Goal: Task Accomplishment & Management: Use online tool/utility

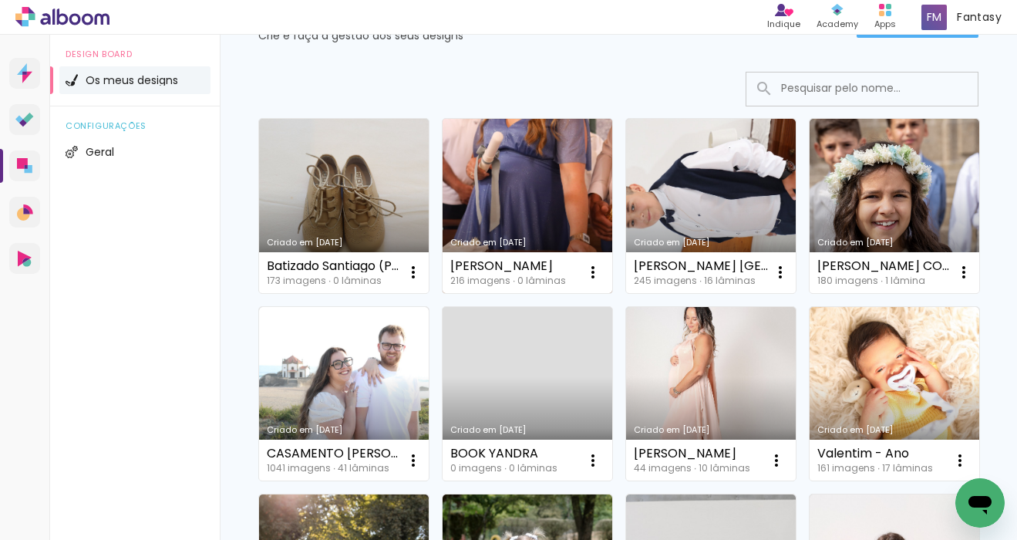
scroll to position [75, 0]
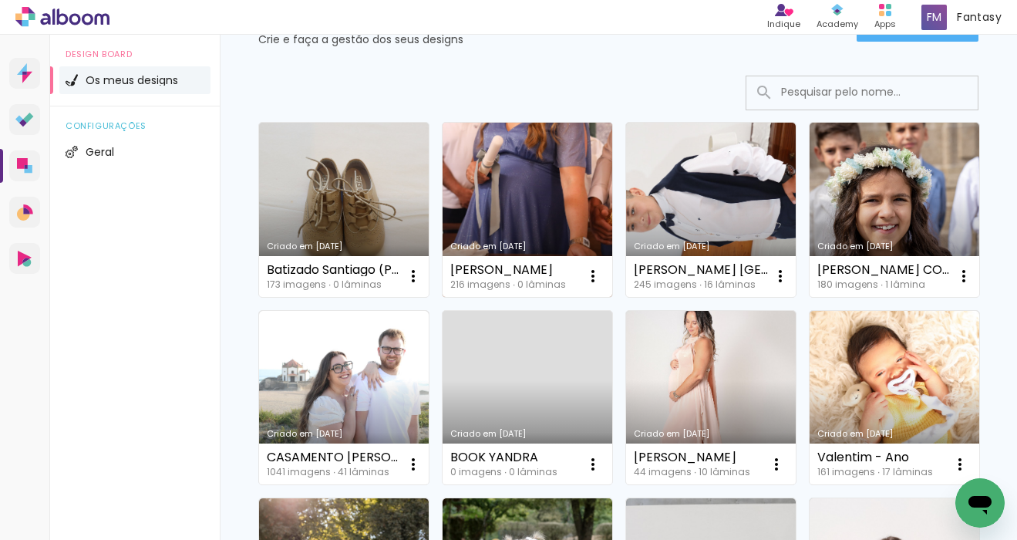
click at [509, 177] on link "Criado em [DATE]" at bounding box center [528, 210] width 170 height 174
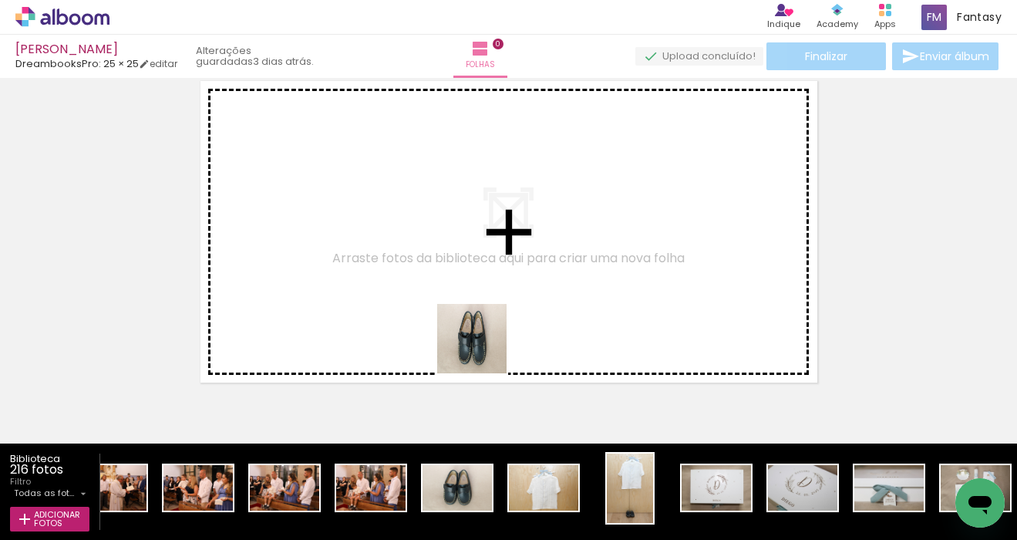
drag, startPoint x: 484, startPoint y: 350, endPoint x: 526, endPoint y: 380, distance: 51.6
click at [485, 302] on quentale-workspace at bounding box center [508, 270] width 1017 height 540
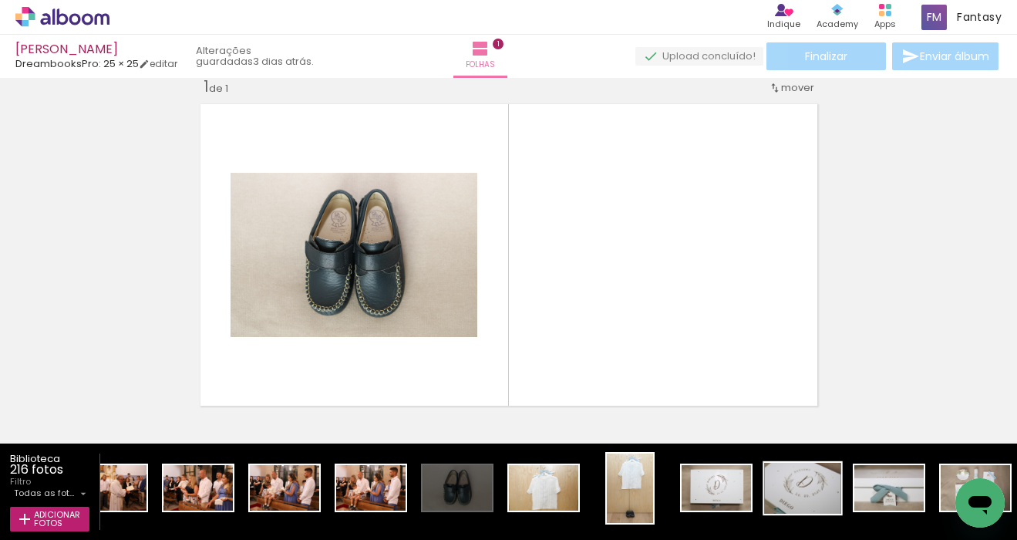
scroll to position [19, 0]
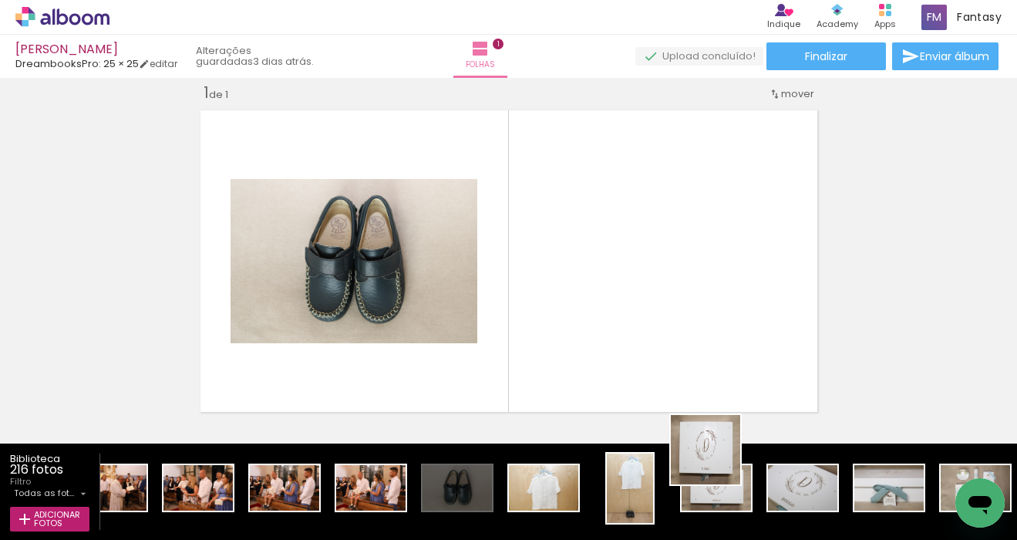
drag, startPoint x: 731, startPoint y: 488, endPoint x: 692, endPoint y: 357, distance: 136.9
click at [692, 357] on quentale-workspace at bounding box center [508, 270] width 1017 height 540
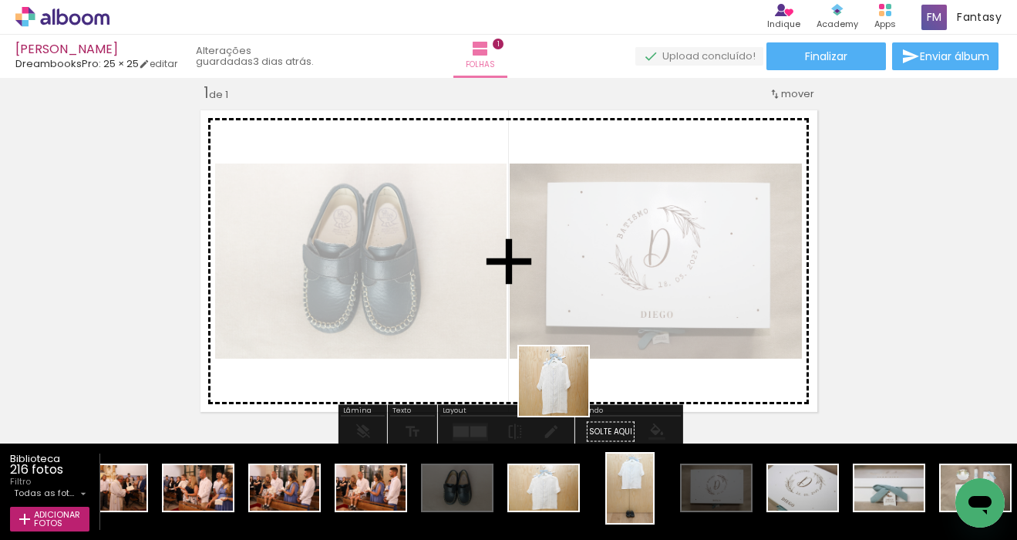
drag, startPoint x: 565, startPoint y: 405, endPoint x: 565, endPoint y: 375, distance: 30.1
click at [565, 375] on quentale-workspace at bounding box center [508, 270] width 1017 height 540
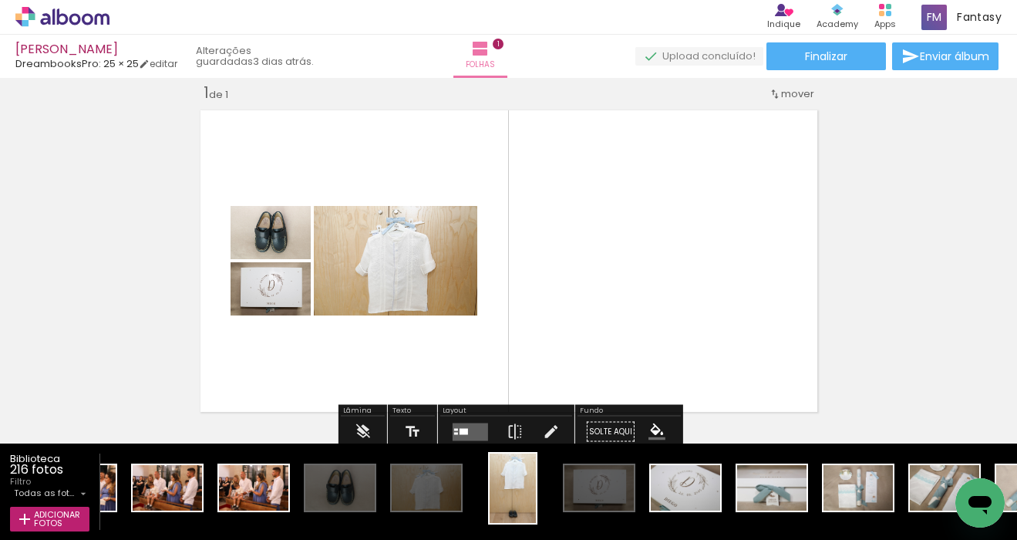
scroll to position [0, 642]
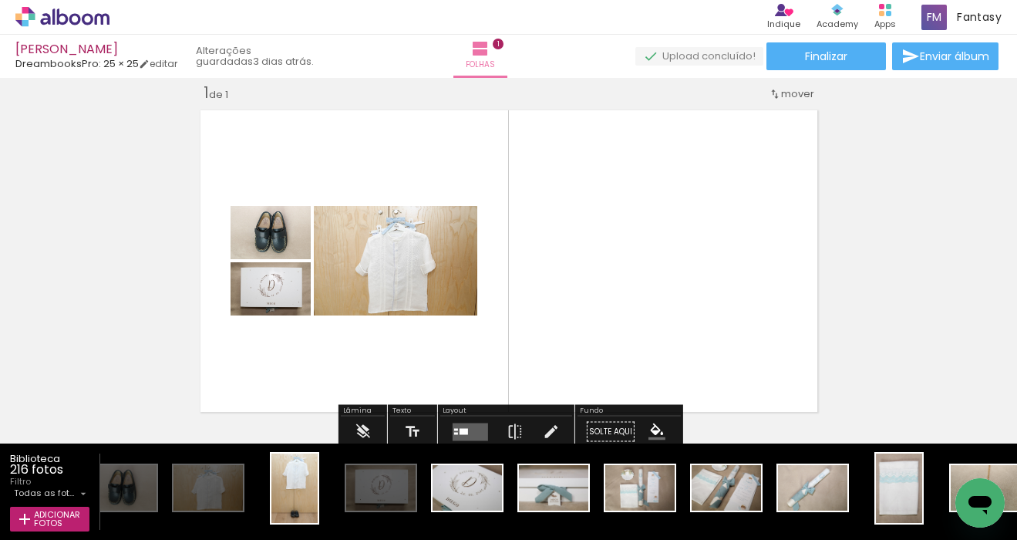
click at [656, 361] on quentale-workspace at bounding box center [508, 270] width 1017 height 540
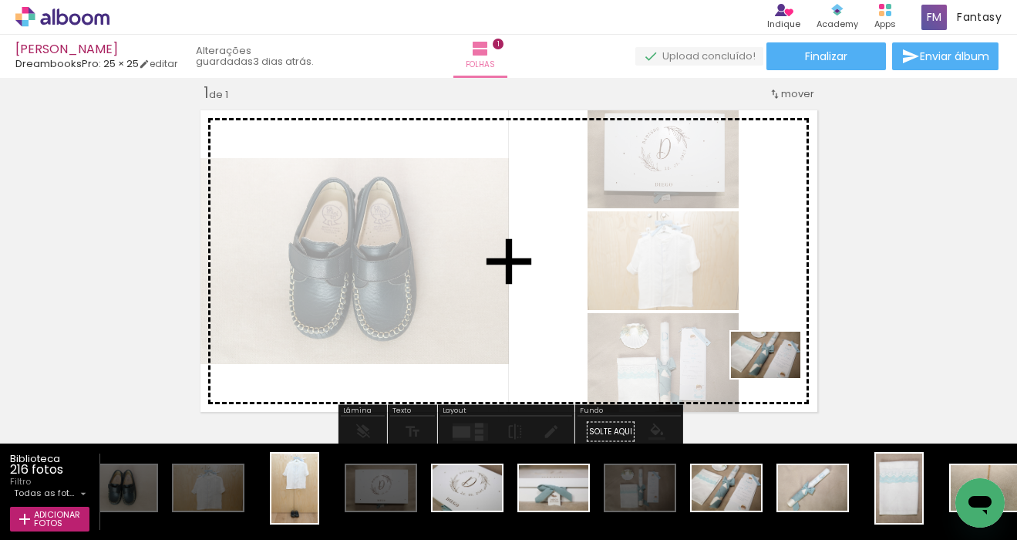
drag, startPoint x: 741, startPoint y: 487, endPoint x: 781, endPoint y: 373, distance: 120.3
click at [780, 374] on quentale-workspace at bounding box center [508, 270] width 1017 height 540
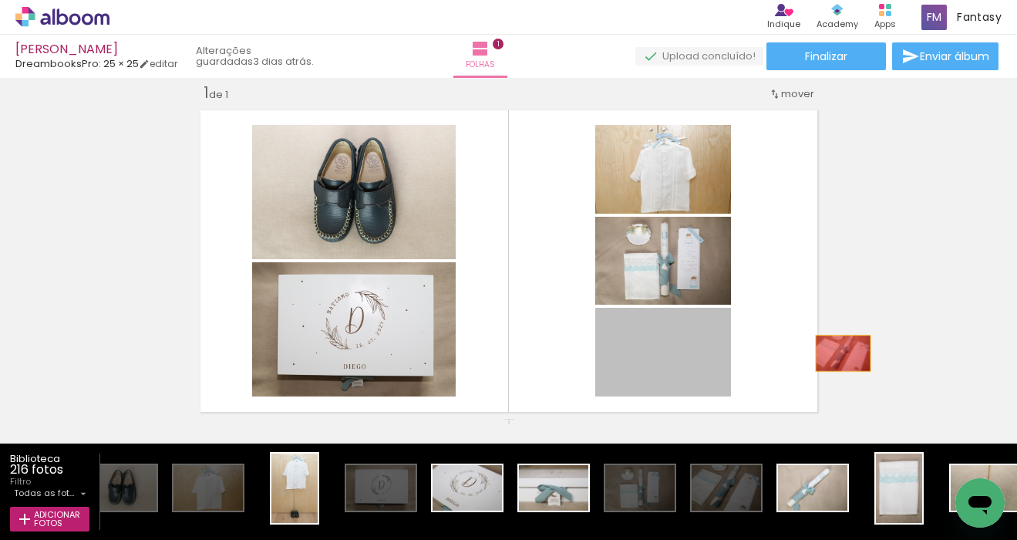
drag, startPoint x: 768, startPoint y: 355, endPoint x: 916, endPoint y: 355, distance: 147.3
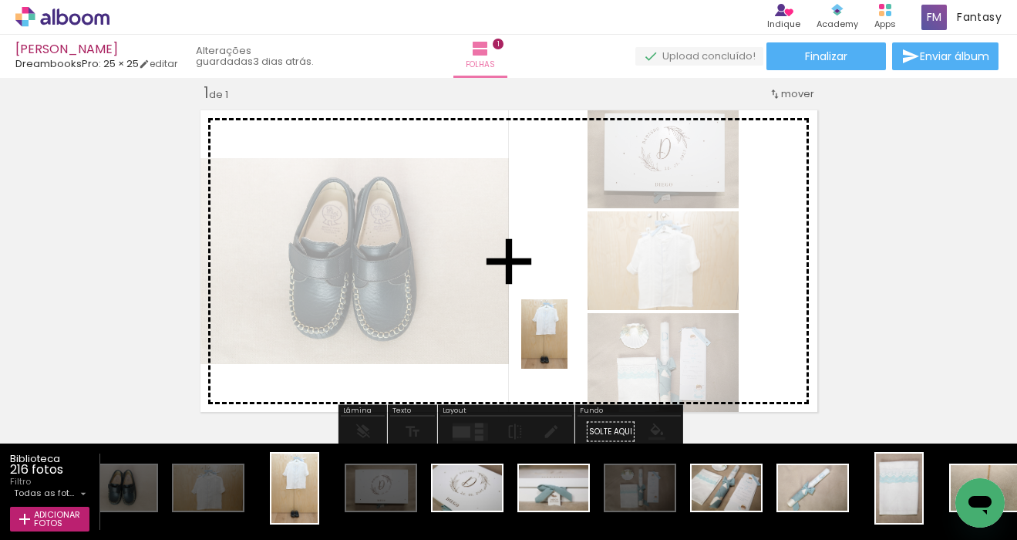
drag, startPoint x: 292, startPoint y: 488, endPoint x: 574, endPoint y: 342, distance: 317.8
click at [574, 342] on quentale-workspace at bounding box center [508, 270] width 1017 height 540
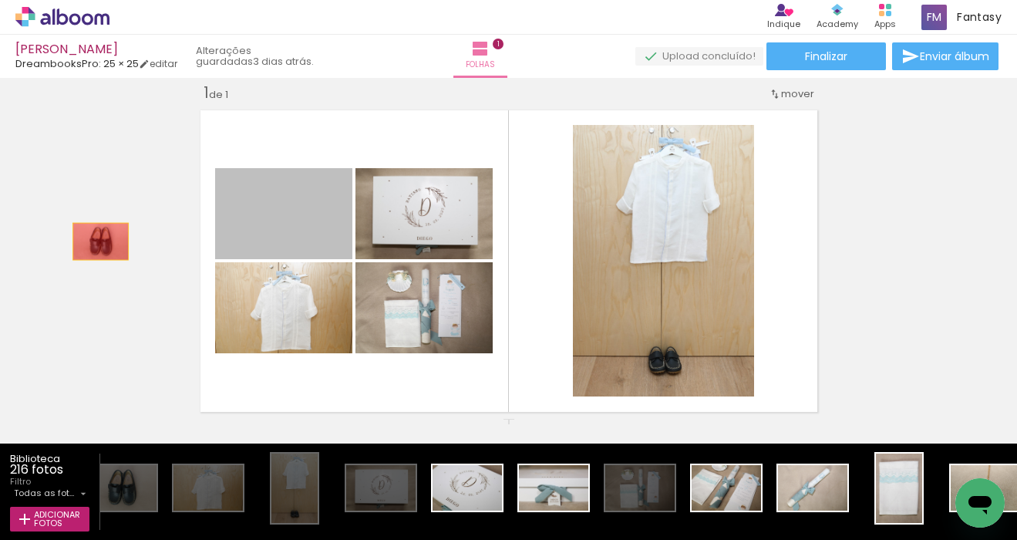
drag, startPoint x: 305, startPoint y: 217, endPoint x: 74, endPoint y: 245, distance: 232.3
click at [74, 245] on div "Inserir folha 1 de 1" at bounding box center [508, 418] width 1017 height 709
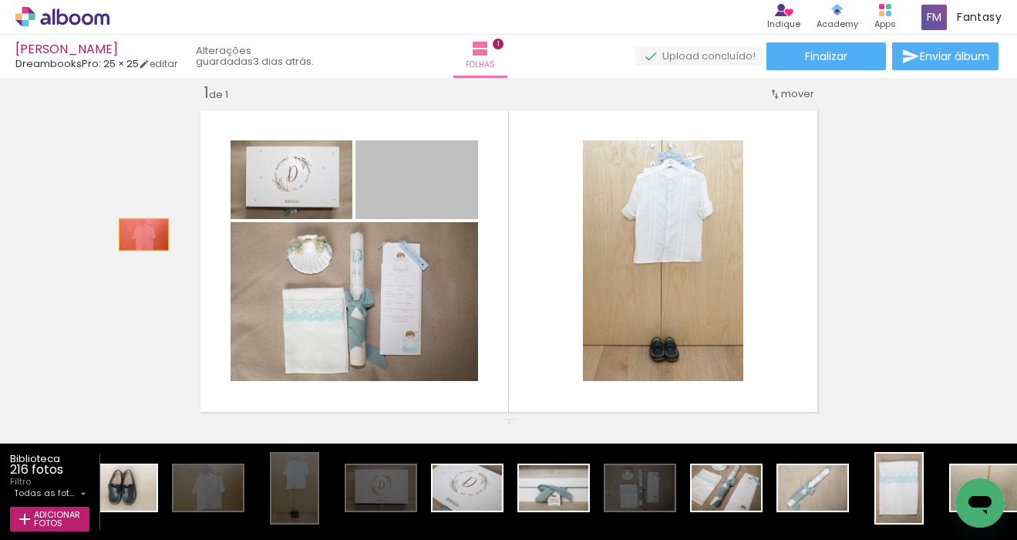
drag, startPoint x: 443, startPoint y: 205, endPoint x: 11, endPoint y: 241, distance: 433.5
click at [11, 241] on div "Inserir folha 1 de 1" at bounding box center [508, 418] width 1017 height 709
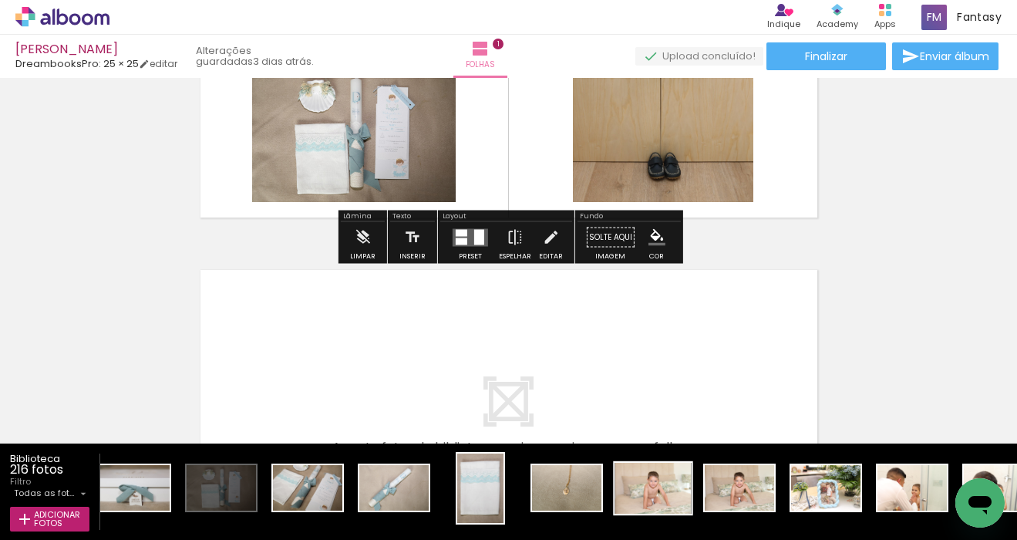
scroll to position [271, 0]
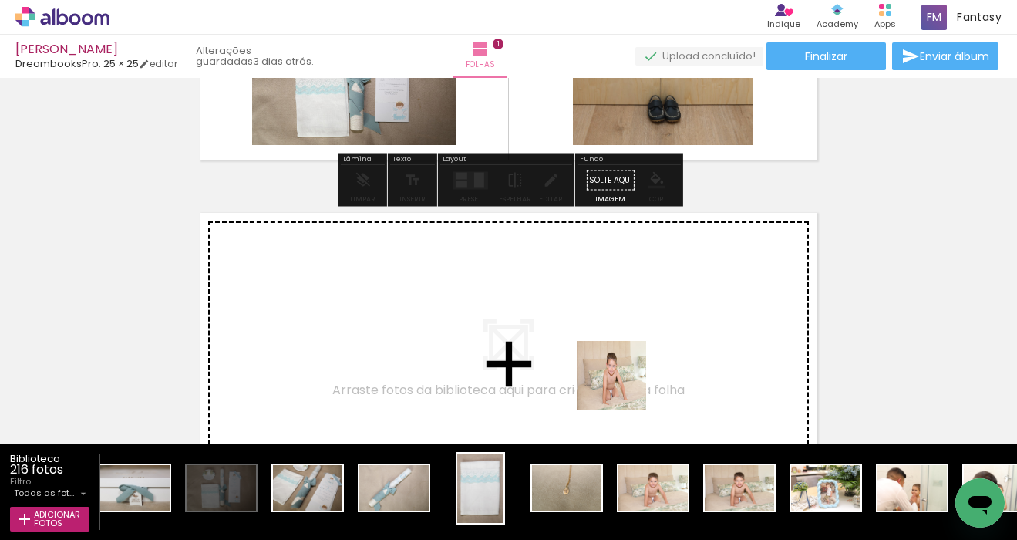
drag, startPoint x: 640, startPoint y: 424, endPoint x: 623, endPoint y: 387, distance: 40.4
click at [623, 387] on quentale-workspace at bounding box center [508, 270] width 1017 height 540
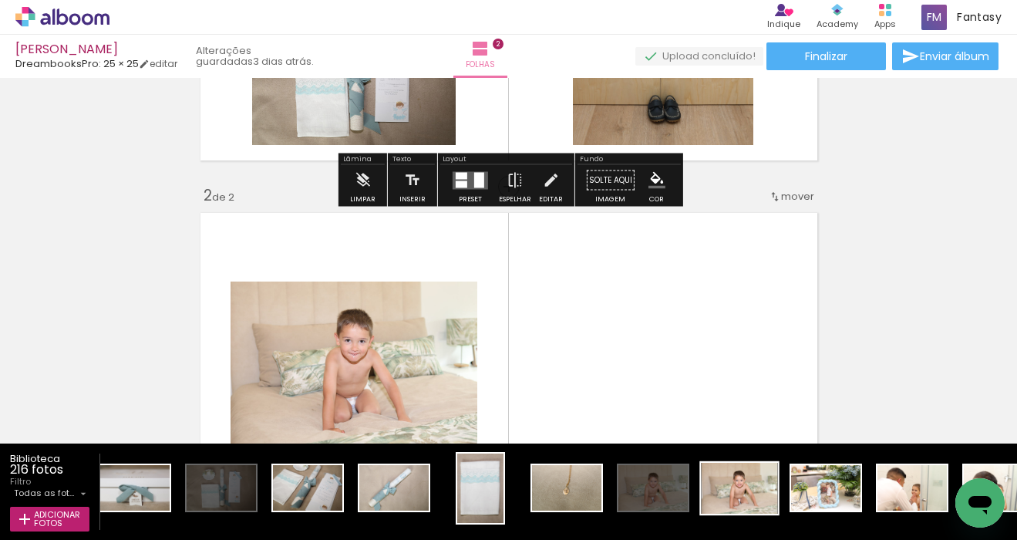
scroll to position [373, 0]
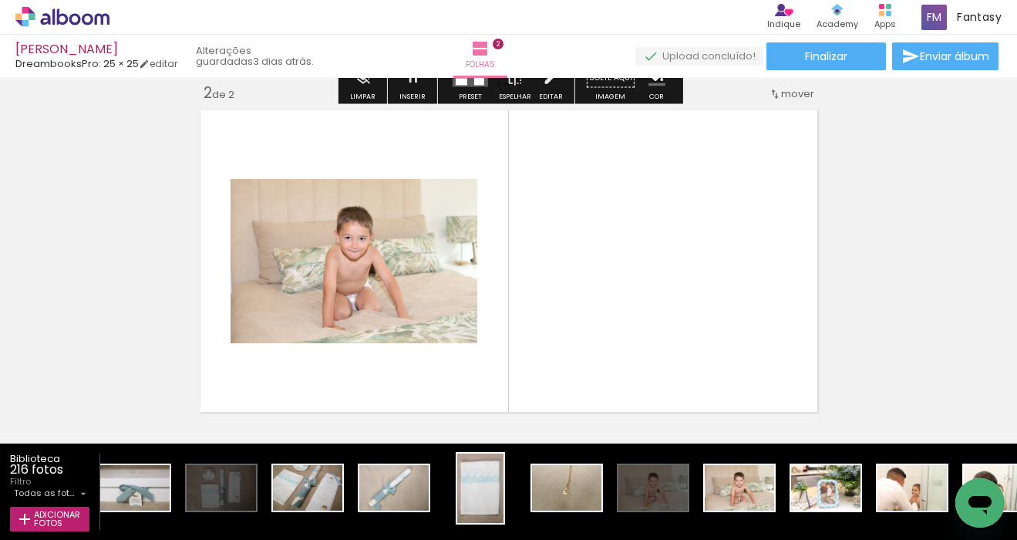
drag, startPoint x: 734, startPoint y: 481, endPoint x: 698, endPoint y: 369, distance: 117.3
click at [702, 376] on quentale-workspace at bounding box center [508, 270] width 1017 height 540
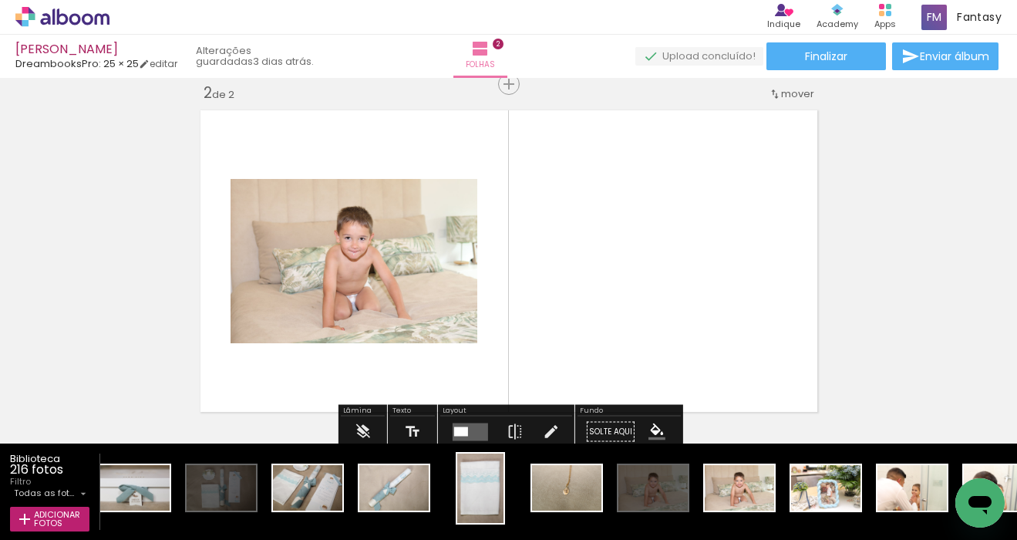
drag, startPoint x: 749, startPoint y: 471, endPoint x: 702, endPoint y: 339, distance: 140.1
click at [702, 339] on quentale-workspace at bounding box center [508, 270] width 1017 height 540
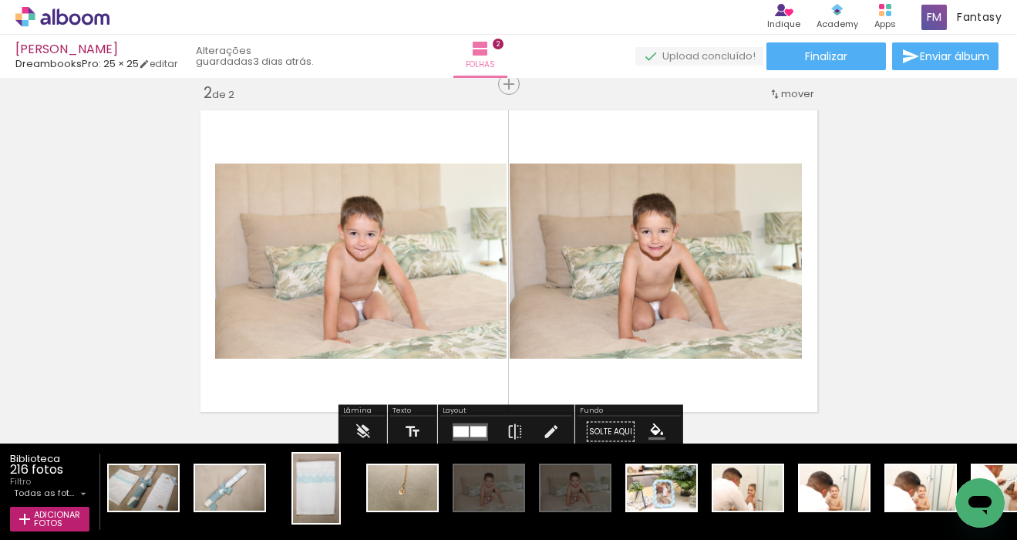
scroll to position [0, 1238]
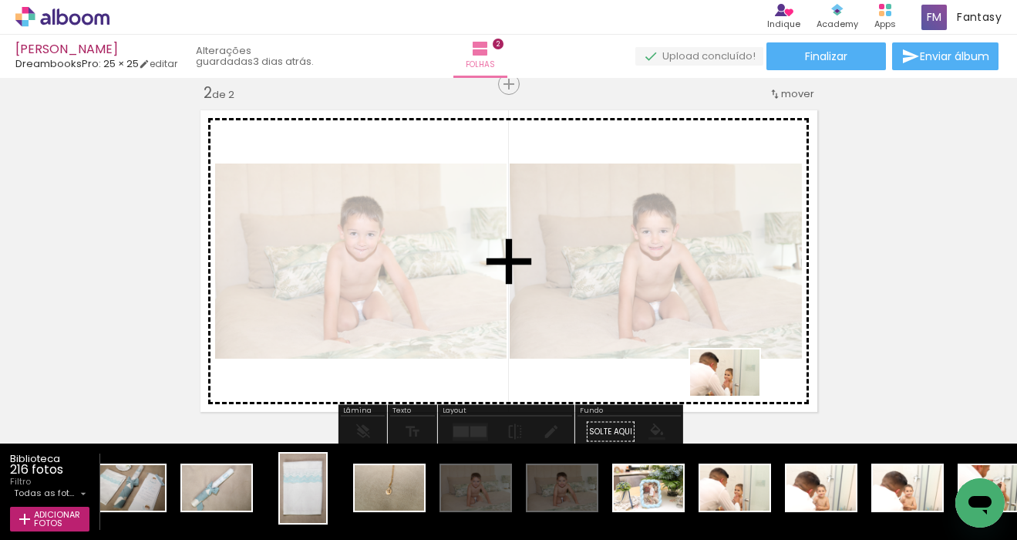
drag, startPoint x: 737, startPoint y: 463, endPoint x: 830, endPoint y: 446, distance: 94.1
click at [737, 390] on quentale-workspace at bounding box center [508, 270] width 1017 height 540
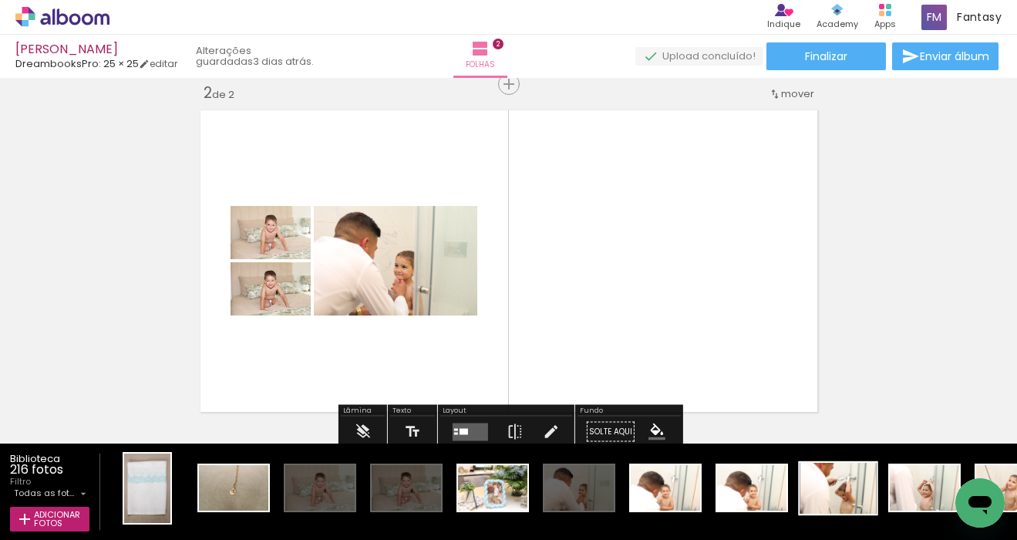
scroll to position [0, 1426]
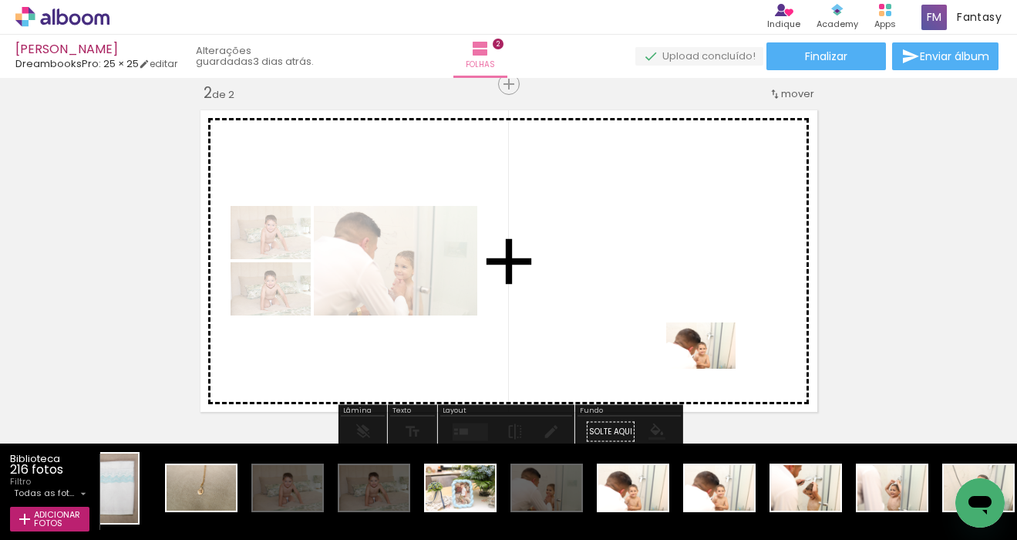
drag, startPoint x: 721, startPoint y: 509, endPoint x: 711, endPoint y: 363, distance: 146.9
click at [711, 363] on quentale-workspace at bounding box center [508, 270] width 1017 height 540
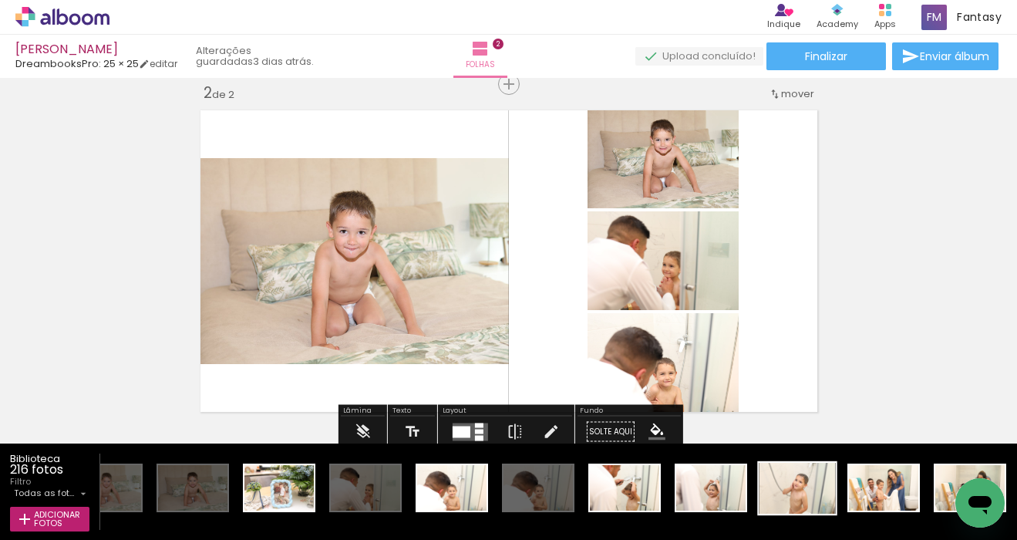
scroll to position [0, 1609]
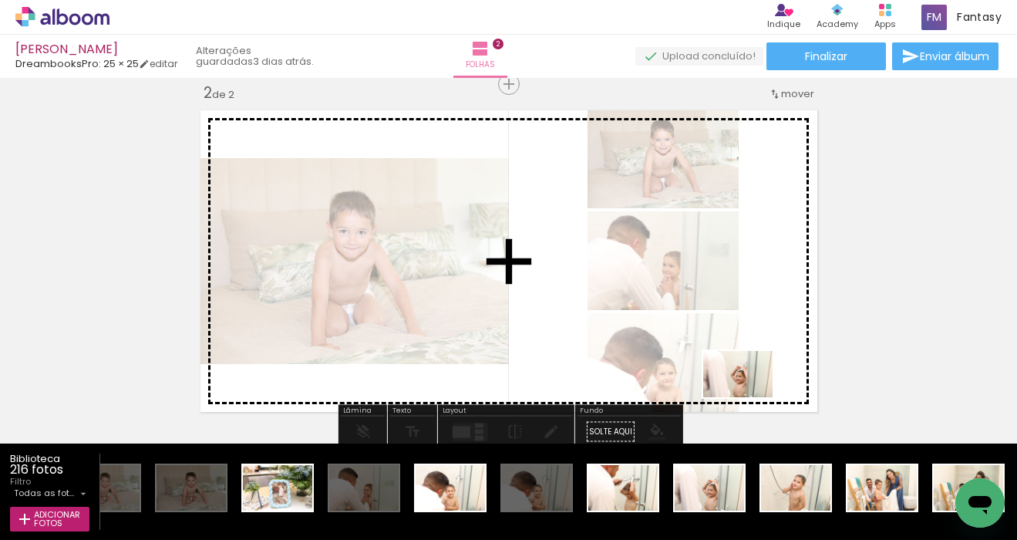
drag, startPoint x: 717, startPoint y: 504, endPoint x: 759, endPoint y: 380, distance: 131.2
click at [759, 380] on quentale-workspace at bounding box center [508, 270] width 1017 height 540
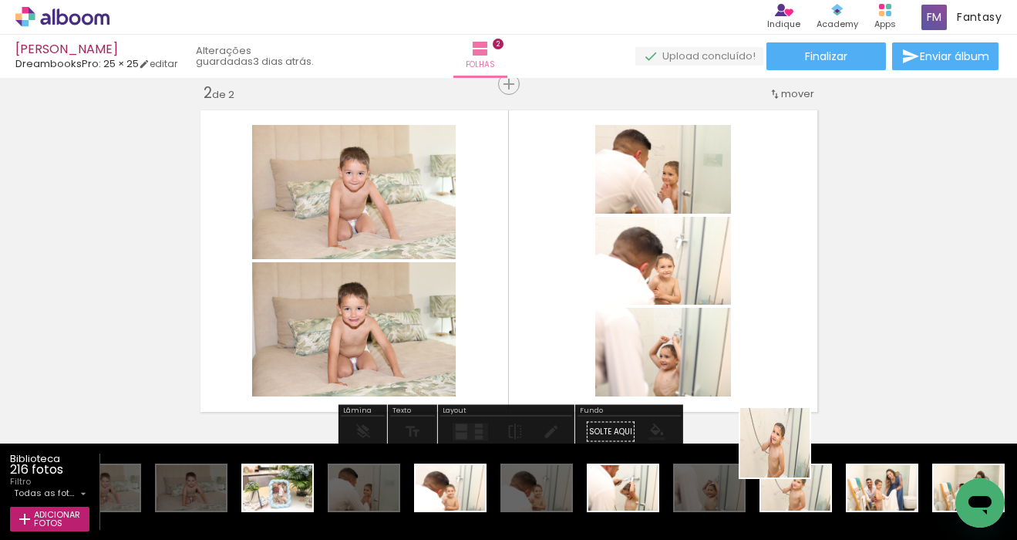
drag, startPoint x: 798, startPoint y: 500, endPoint x: 770, endPoint y: 380, distance: 122.9
click at [770, 380] on quentale-workspace at bounding box center [508, 270] width 1017 height 540
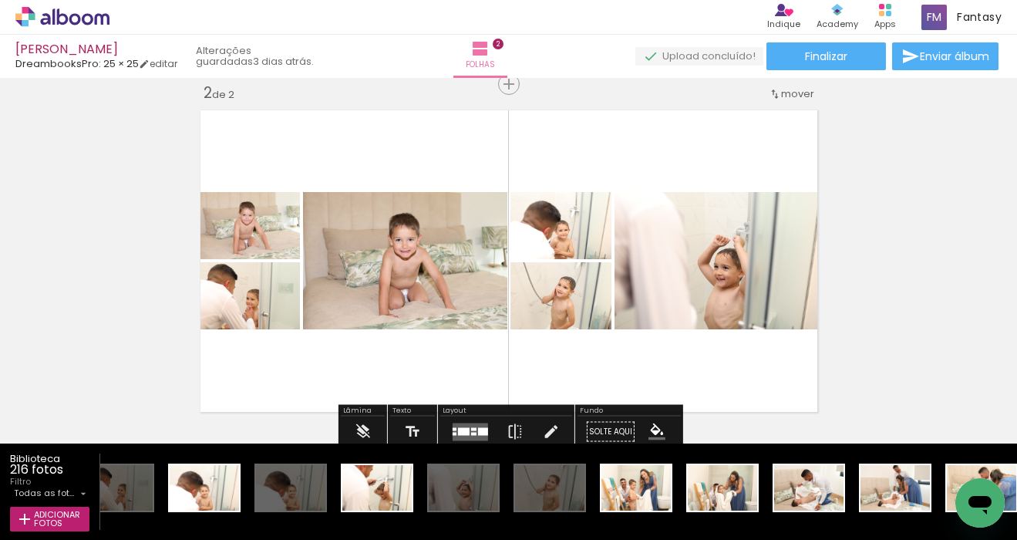
scroll to position [0, 1870]
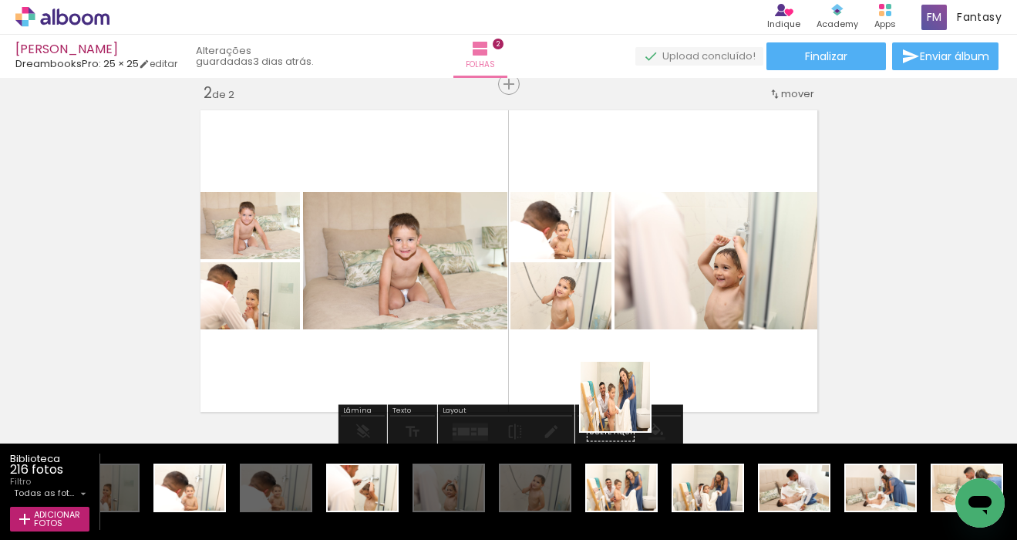
drag, startPoint x: 625, startPoint y: 498, endPoint x: 627, endPoint y: 394, distance: 103.4
click at [627, 394] on quentale-workspace at bounding box center [508, 270] width 1017 height 540
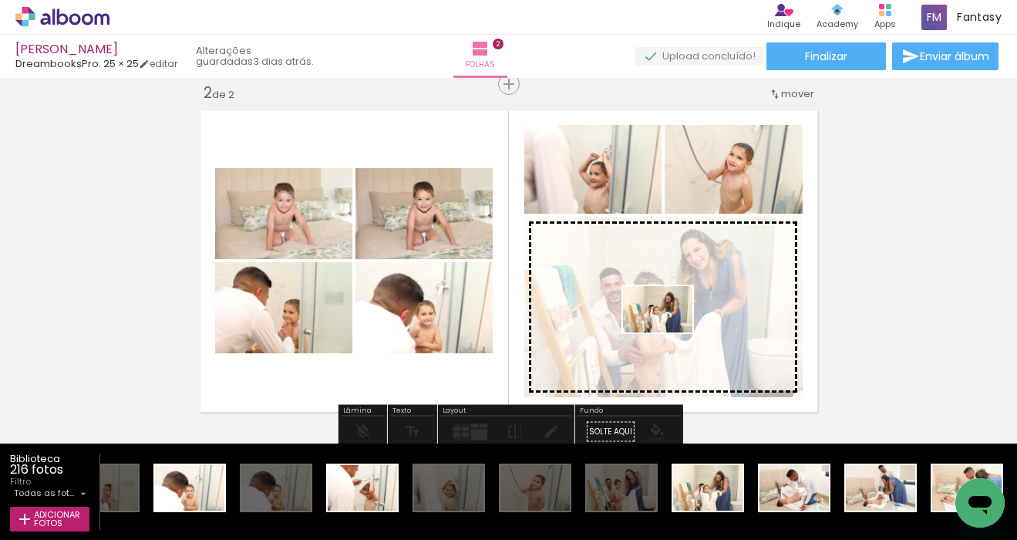
drag, startPoint x: 709, startPoint y: 481, endPoint x: 680, endPoint y: 335, distance: 149.5
click at [680, 335] on quentale-workspace at bounding box center [508, 270] width 1017 height 540
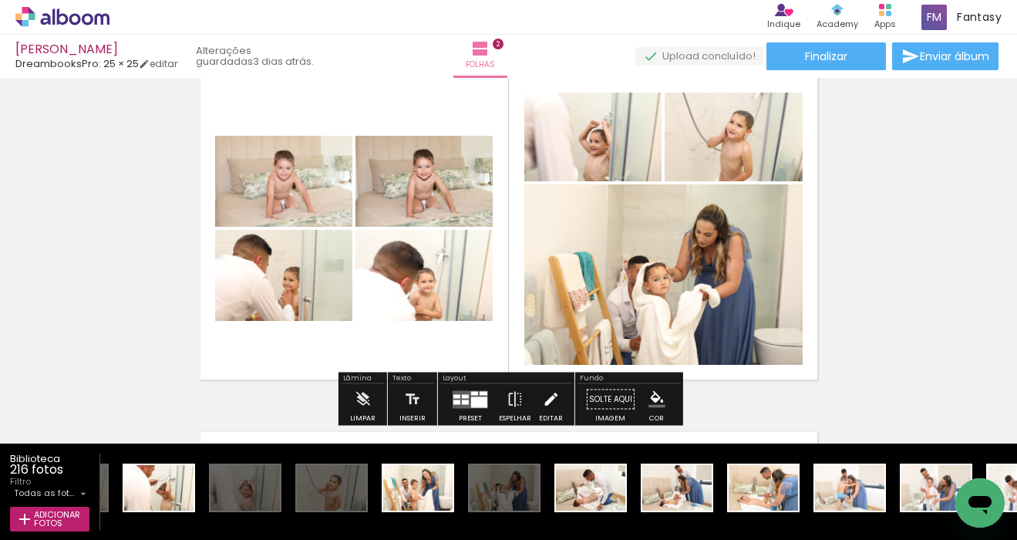
scroll to position [426, 0]
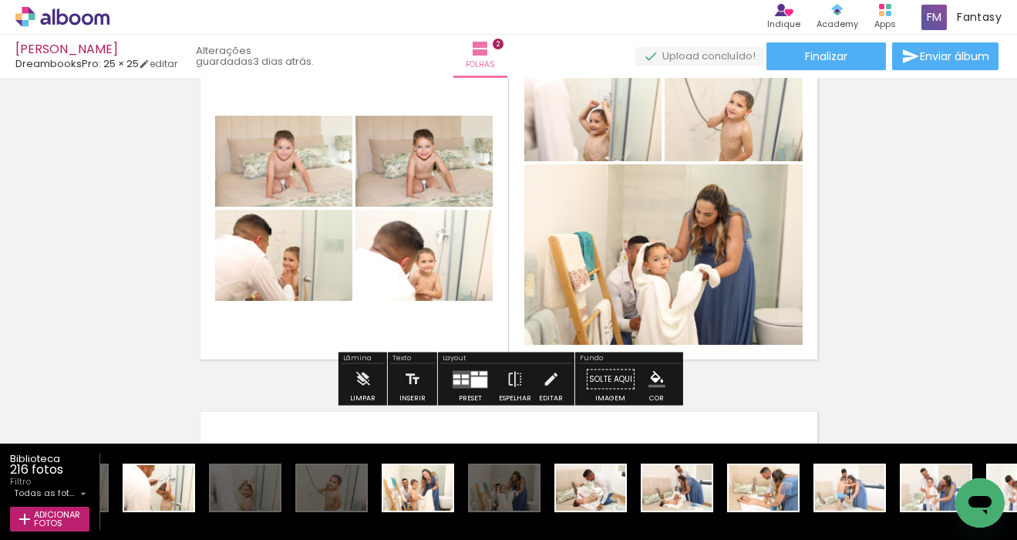
click at [483, 379] on div at bounding box center [479, 381] width 16 height 11
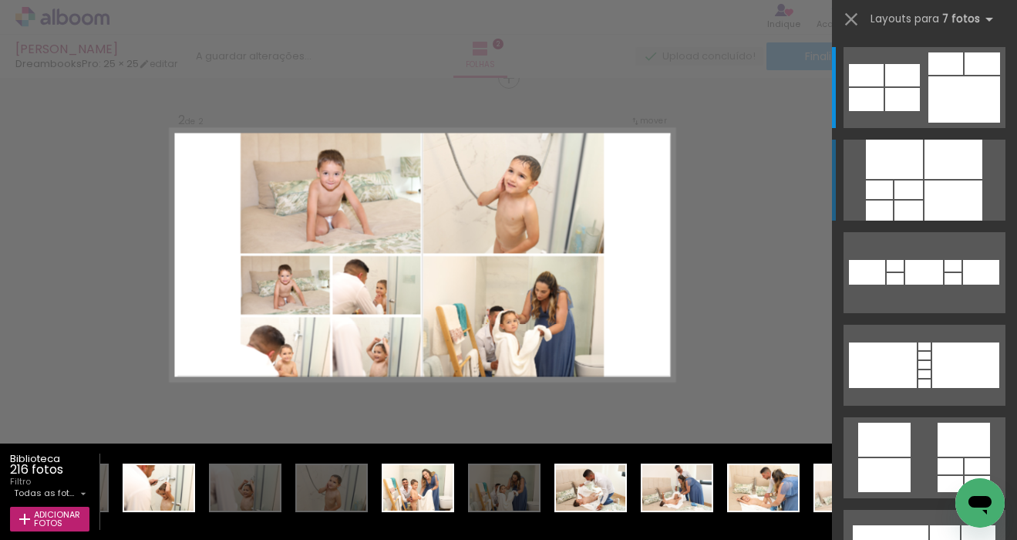
scroll to position [373, 0]
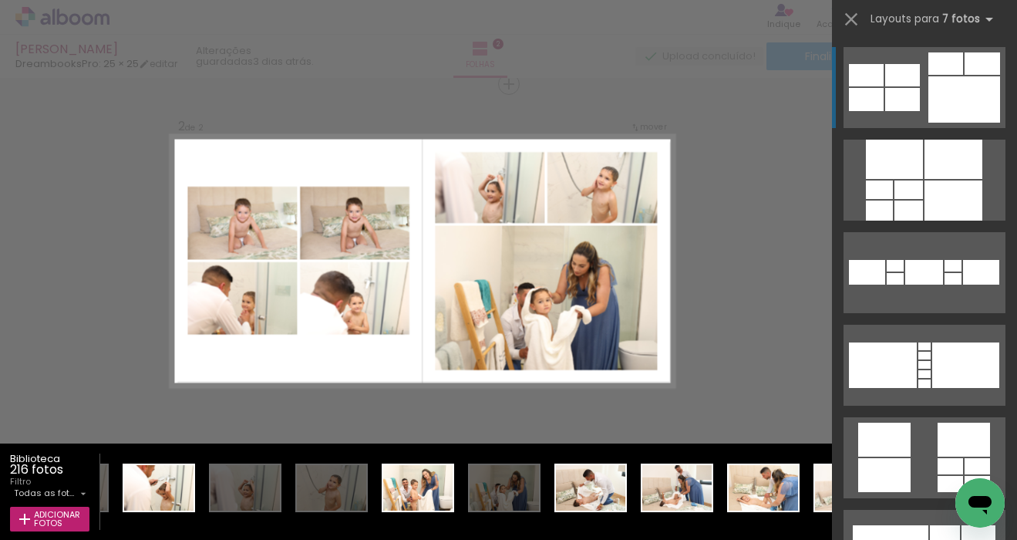
click at [953, 86] on div at bounding box center [965, 99] width 72 height 46
click at [950, 96] on div at bounding box center [965, 99] width 72 height 46
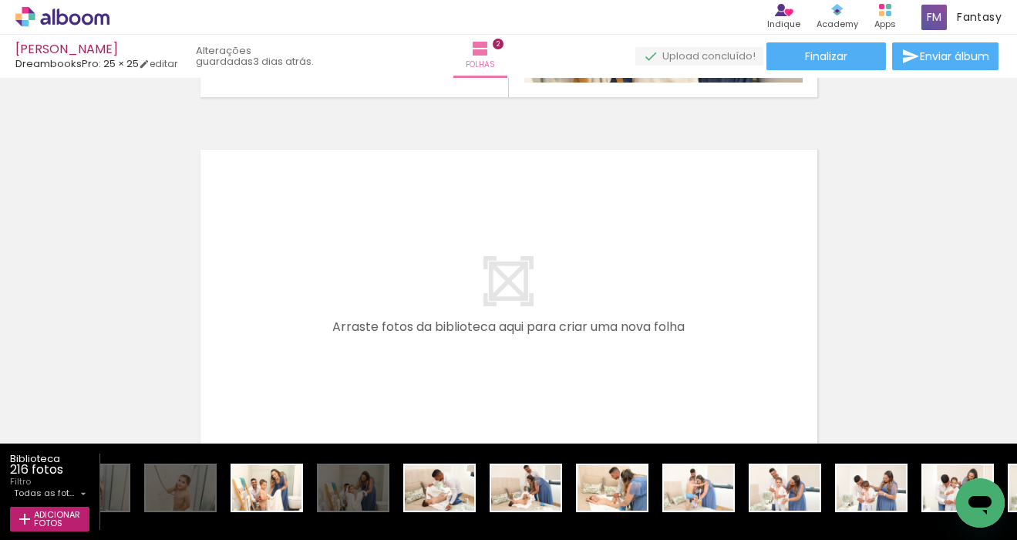
scroll to position [692, 0]
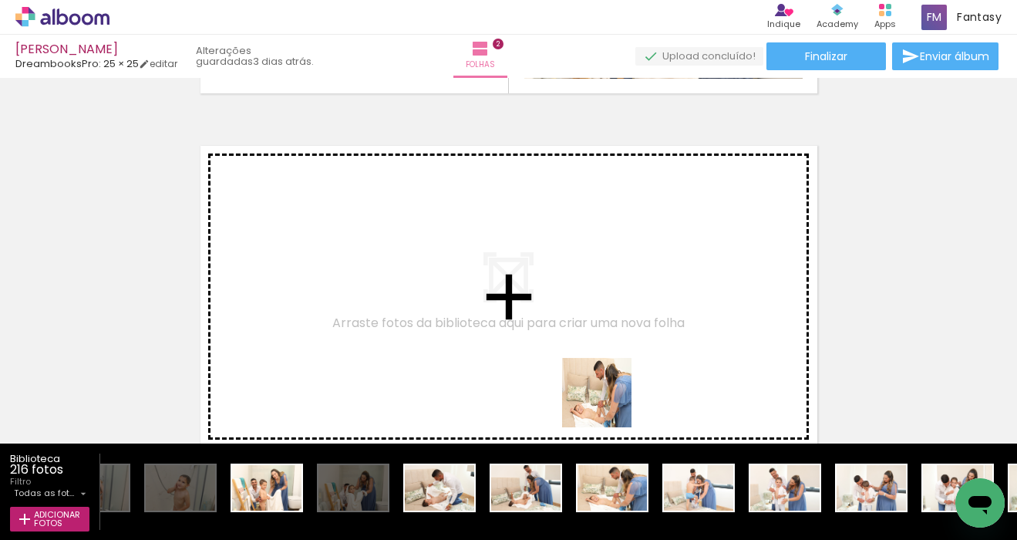
drag, startPoint x: 606, startPoint y: 497, endPoint x: 609, endPoint y: 388, distance: 108.8
click at [609, 388] on quentale-workspace at bounding box center [508, 270] width 1017 height 540
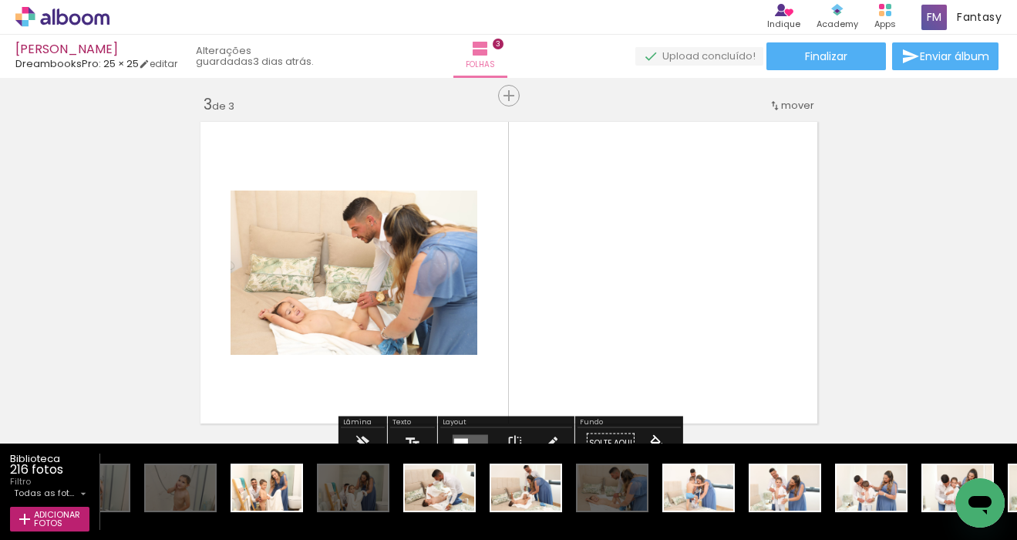
scroll to position [727, 0]
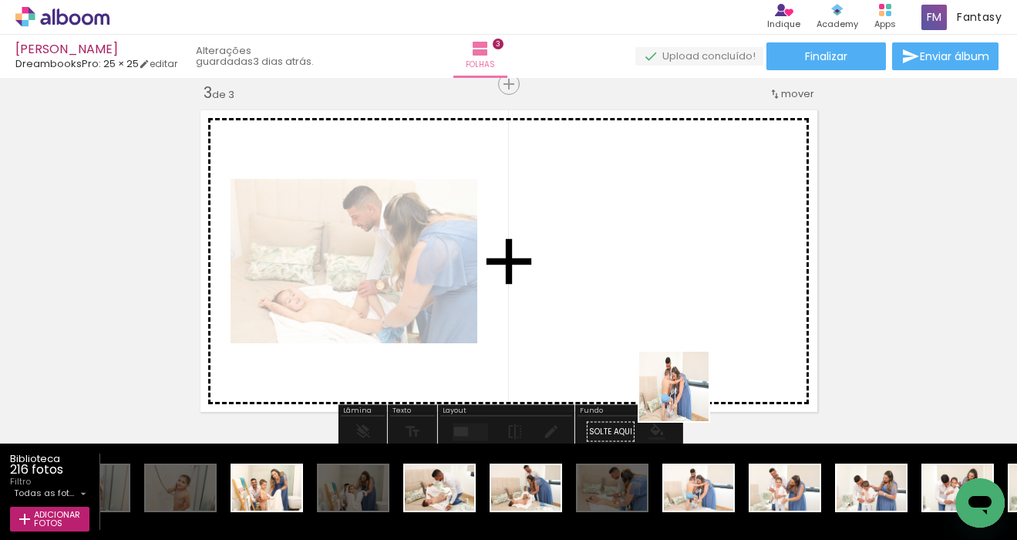
drag, startPoint x: 695, startPoint y: 427, endPoint x: 680, endPoint y: 373, distance: 55.2
click at [680, 373] on quentale-workspace at bounding box center [508, 270] width 1017 height 540
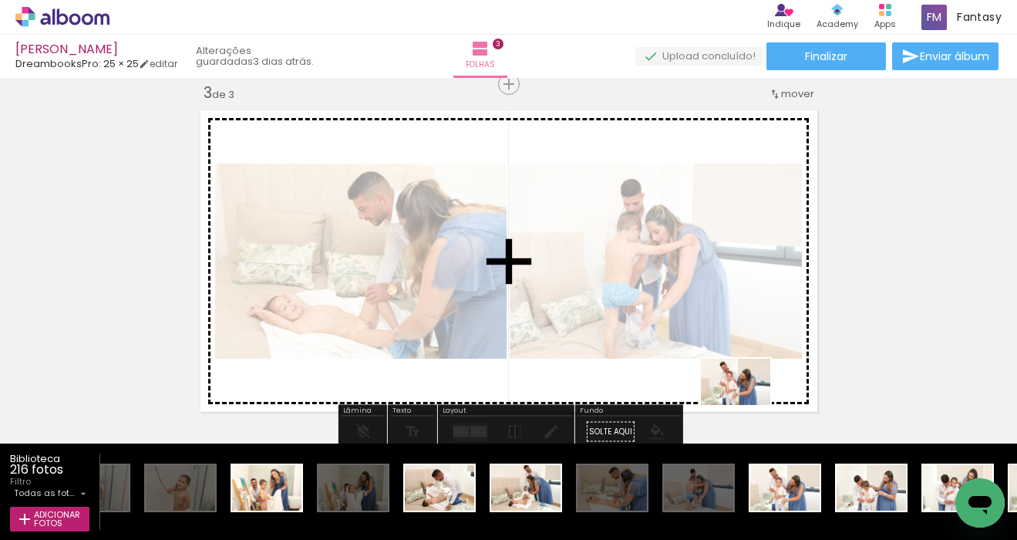
drag, startPoint x: 764, startPoint y: 489, endPoint x: 747, endPoint y: 398, distance: 92.6
click at [747, 398] on quentale-workspace at bounding box center [508, 270] width 1017 height 540
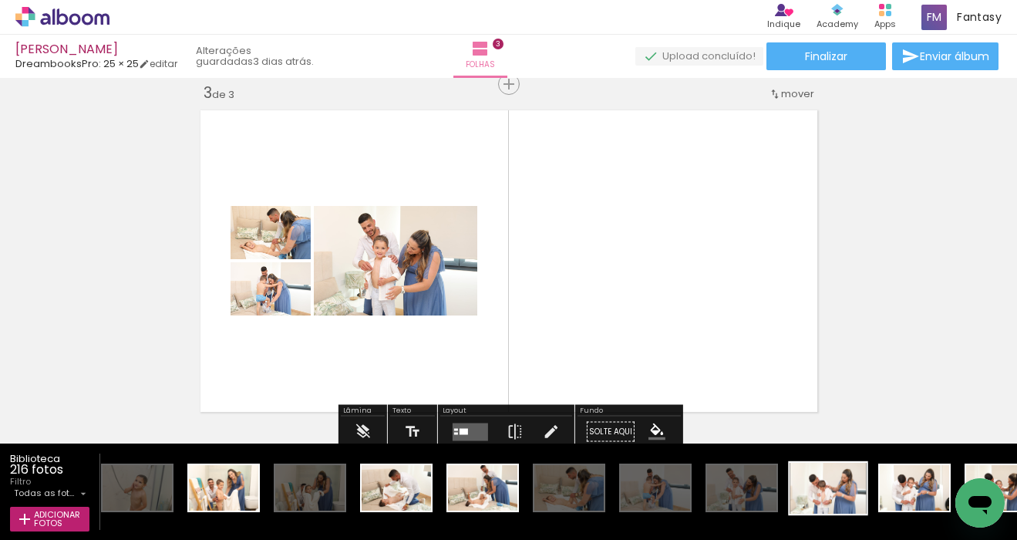
scroll to position [0, 2294]
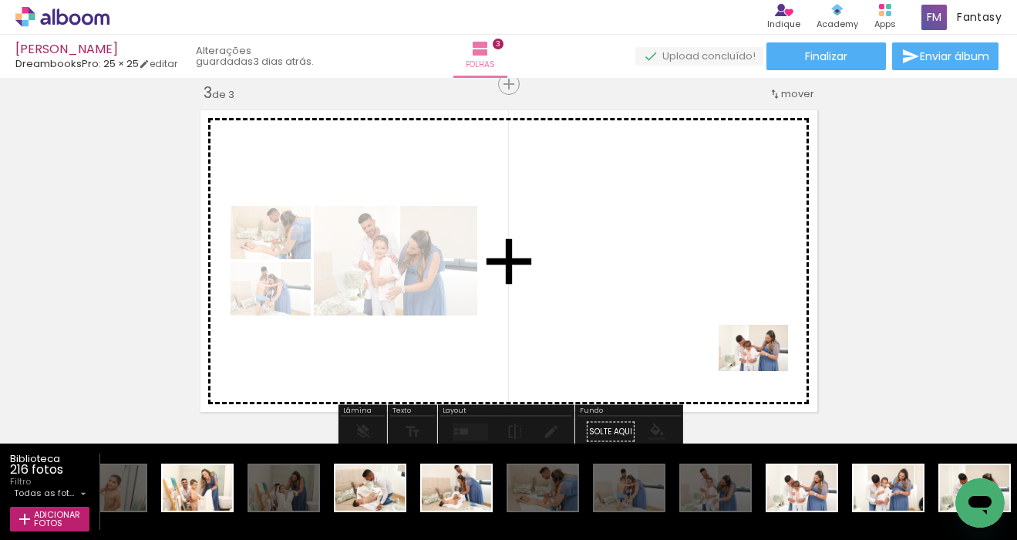
drag, startPoint x: 811, startPoint y: 493, endPoint x: 765, endPoint y: 371, distance: 130.1
click at [765, 371] on quentale-workspace at bounding box center [508, 270] width 1017 height 540
